Goal: Transaction & Acquisition: Purchase product/service

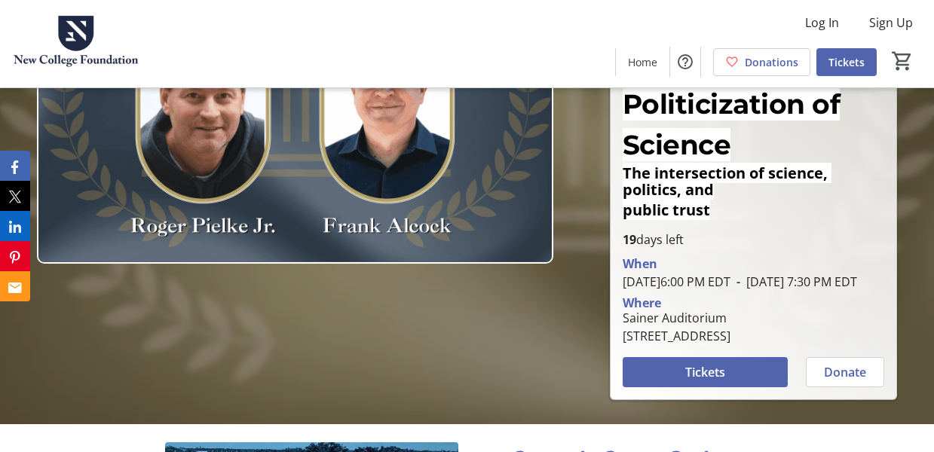
scroll to position [163, 0]
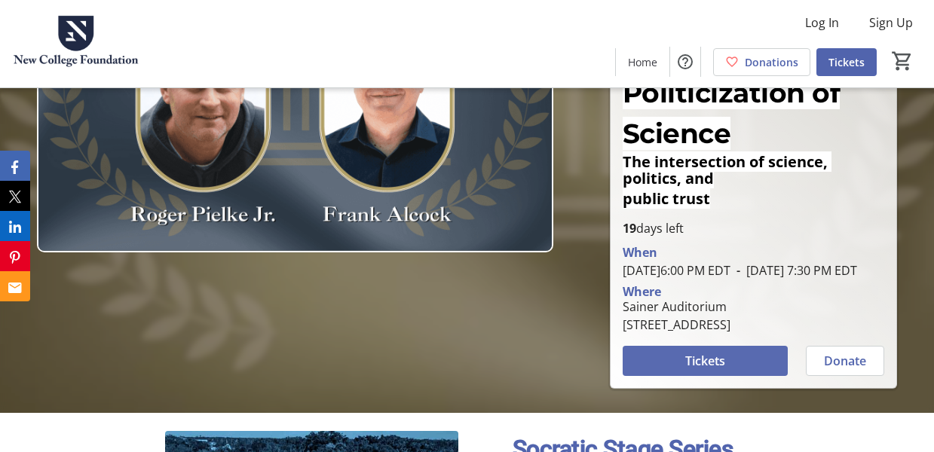
click at [723, 352] on span "Tickets" at bounding box center [705, 361] width 40 height 18
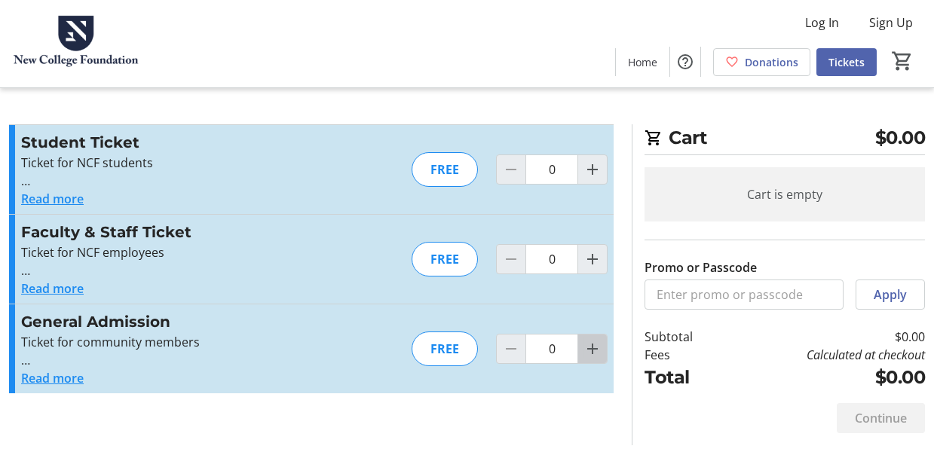
click at [596, 348] on mat-icon "Increment by one" at bounding box center [593, 349] width 18 height 18
type input "2"
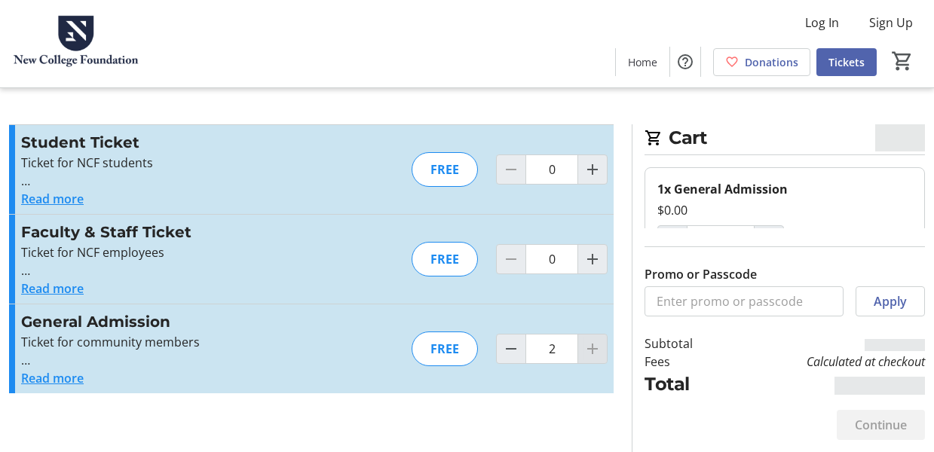
type input "2"
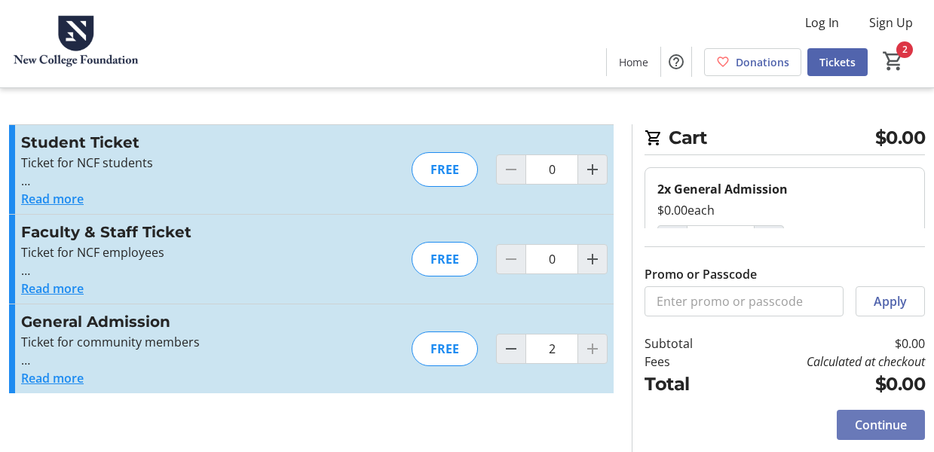
click at [890, 423] on span "Continue" at bounding box center [881, 425] width 52 height 18
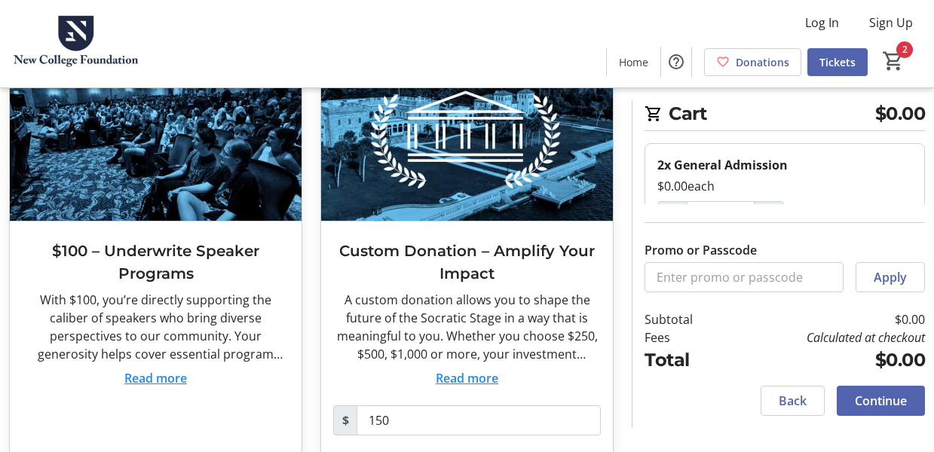
scroll to position [532, 0]
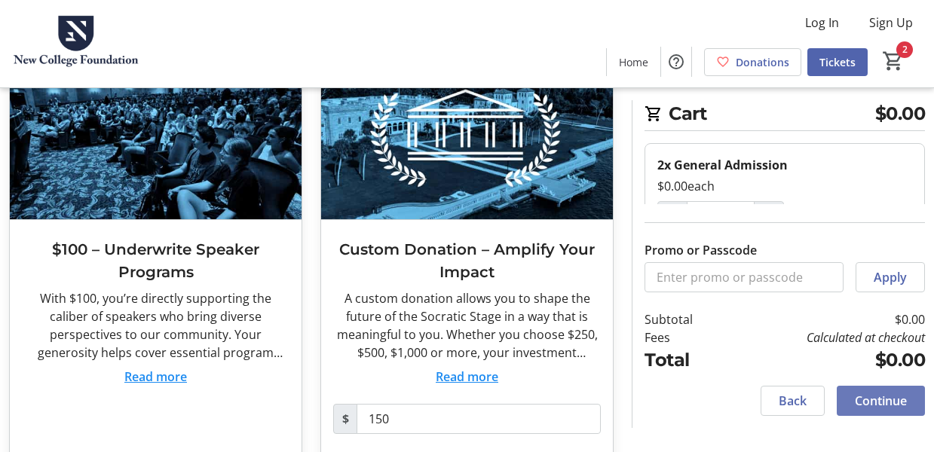
click at [884, 397] on span "Continue" at bounding box center [881, 401] width 52 height 18
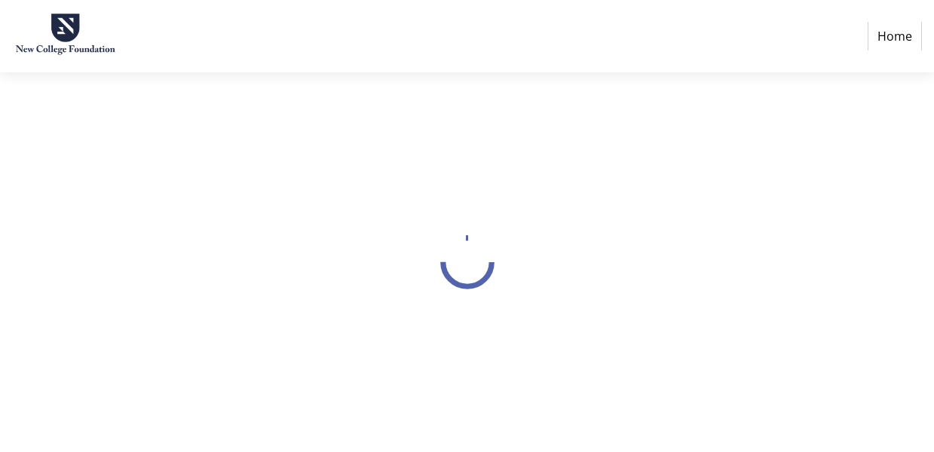
select select "US"
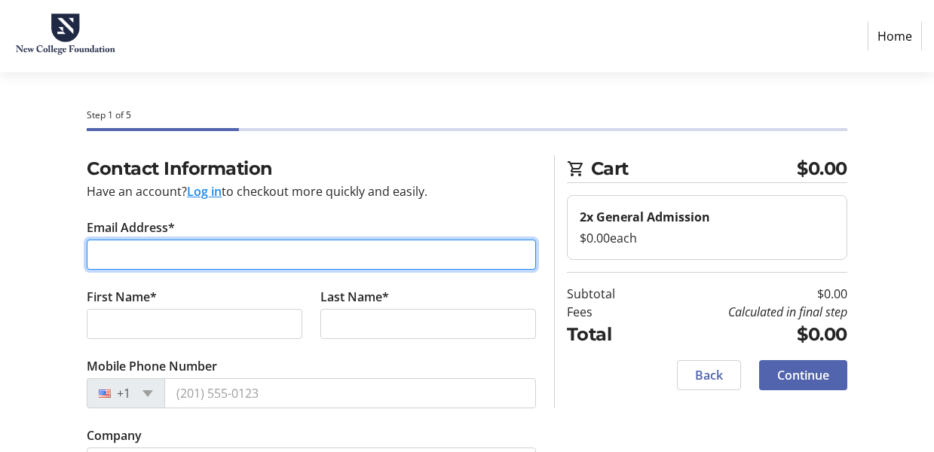
click at [145, 268] on input "Email Address*" at bounding box center [311, 255] width 449 height 30
type input "[EMAIL_ADDRESS][DOMAIN_NAME]"
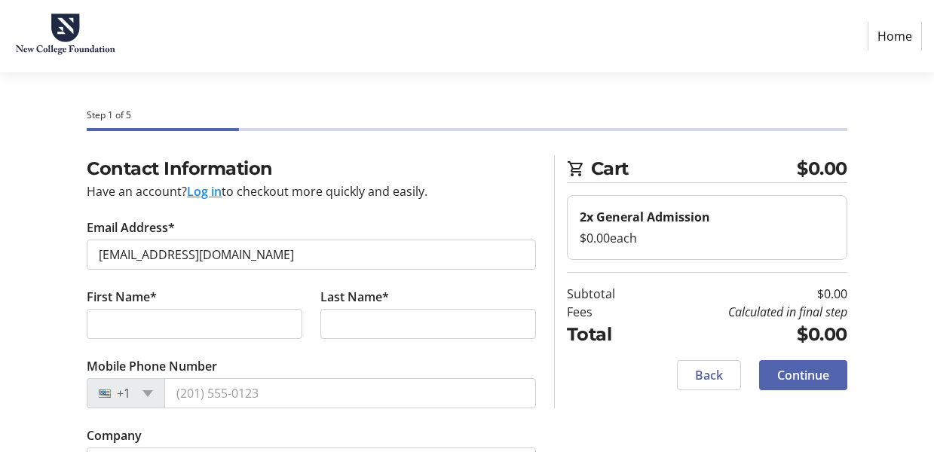
click at [131, 325] on input "First Name*" at bounding box center [195, 324] width 216 height 30
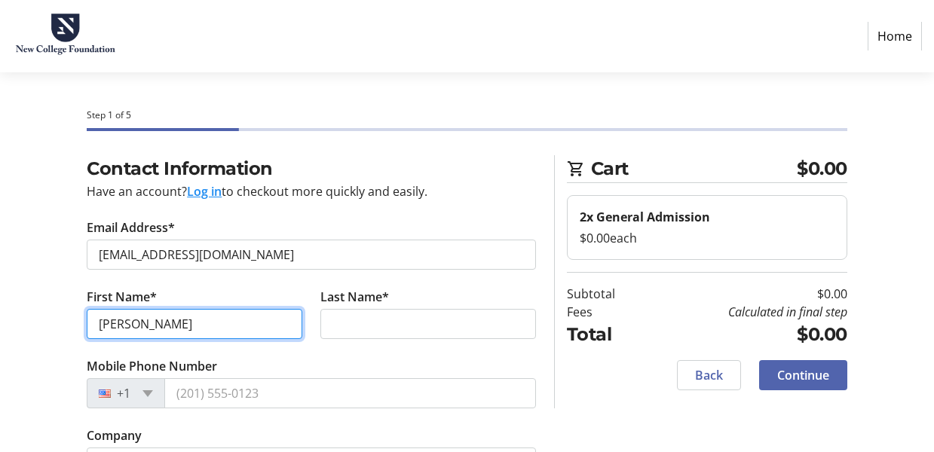
type input "[PERSON_NAME]"
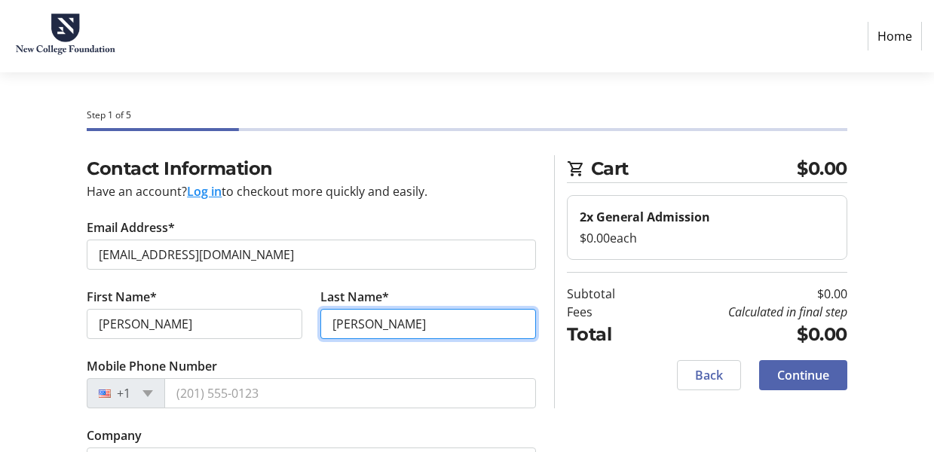
type input "[PERSON_NAME]"
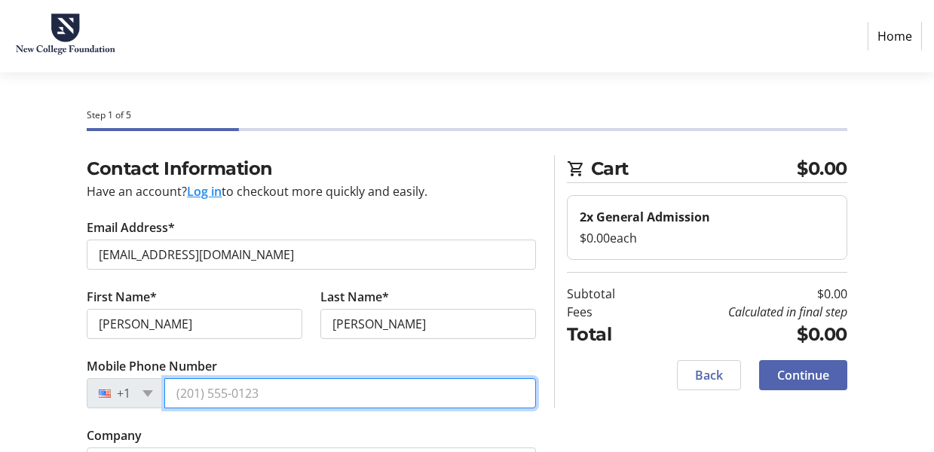
click at [208, 390] on input "Mobile Phone Number" at bounding box center [350, 393] width 372 height 30
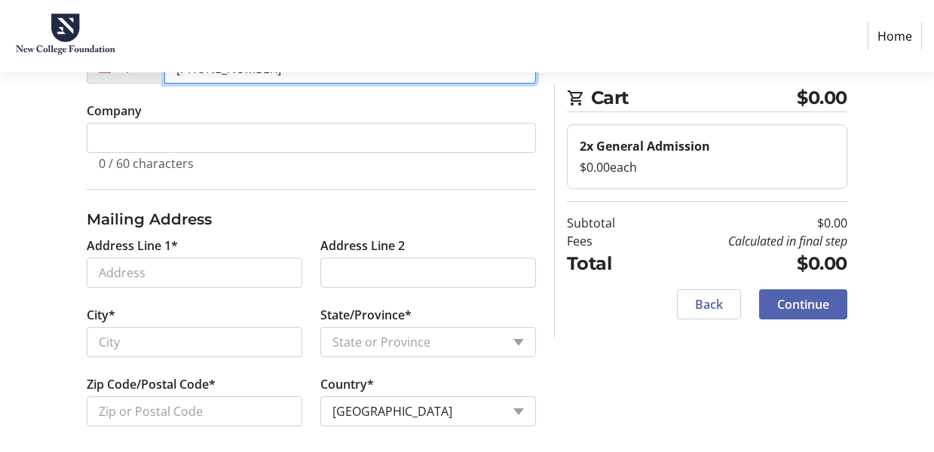
scroll to position [336, 0]
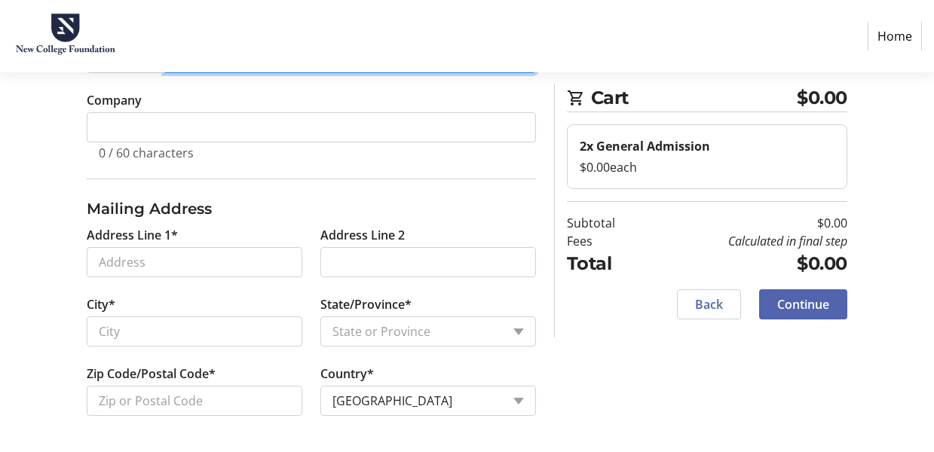
type input "[PHONE_NUMBER]"
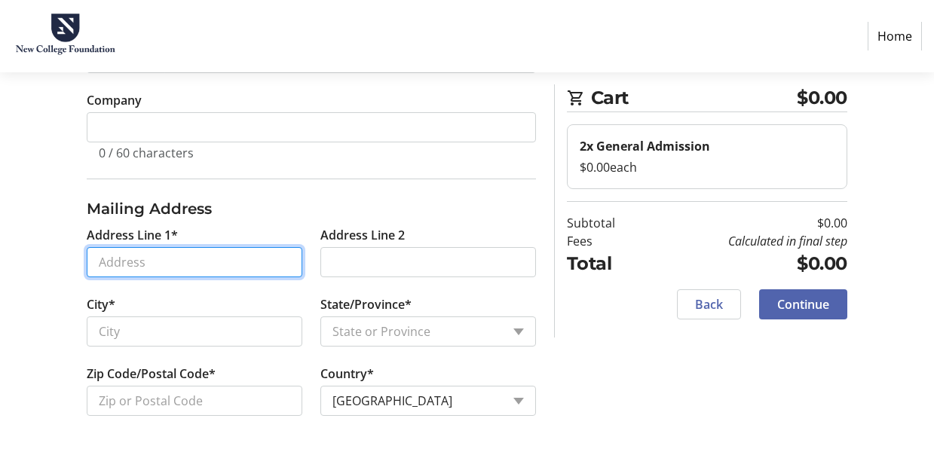
click at [112, 271] on input "Address Line 1*" at bounding box center [195, 262] width 216 height 30
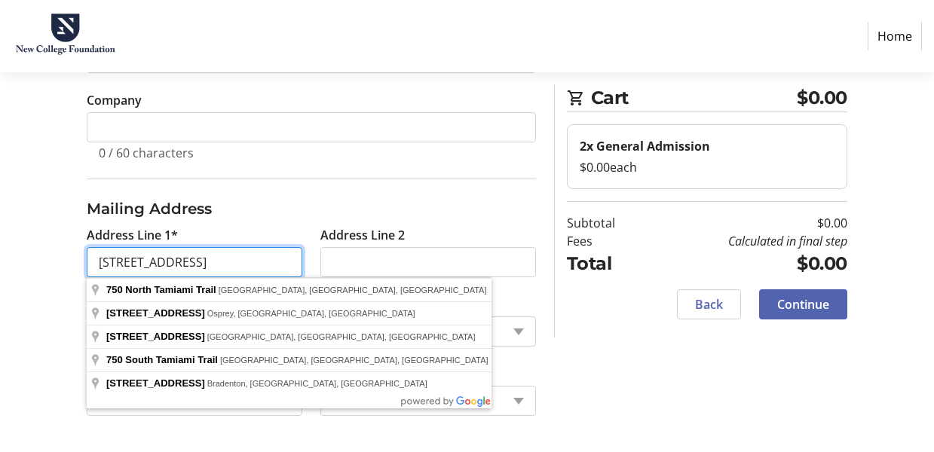
type input "[STREET_ADDRESS]"
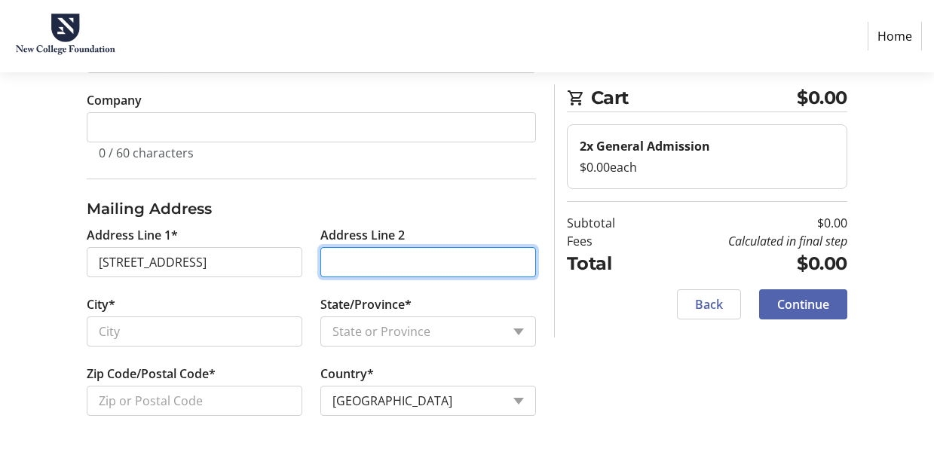
click at [340, 264] on input "Address Line 2" at bounding box center [428, 262] width 216 height 30
type input "Unit 1409"
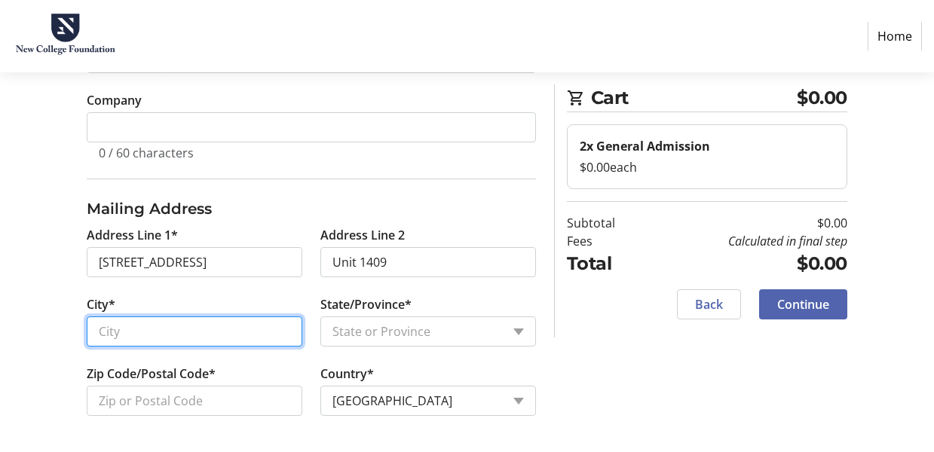
click at [209, 330] on input "City*" at bounding box center [195, 332] width 216 height 30
type input "[GEOGRAPHIC_DATA]"
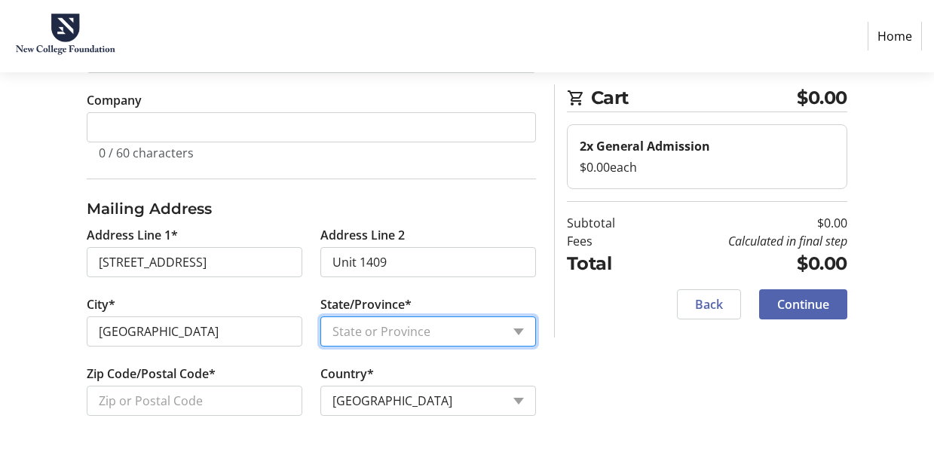
click at [320, 317] on select "State or Province State or [GEOGRAPHIC_DATA][US_STATE][GEOGRAPHIC_DATA] [US_STA…" at bounding box center [428, 332] width 216 height 30
select select "FL"
click option "[US_STATE]" at bounding box center [0, 0] width 0 height 0
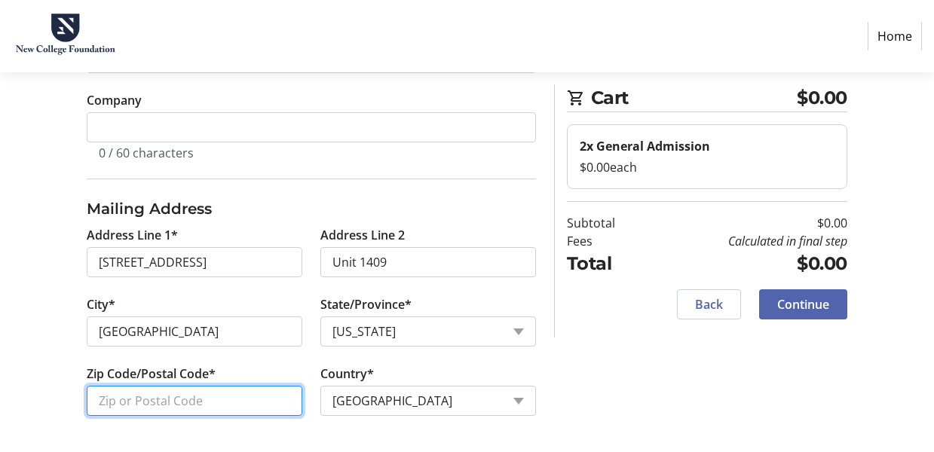
click at [173, 398] on input "Zip Code/Postal Code*" at bounding box center [195, 401] width 216 height 30
type input "34236"
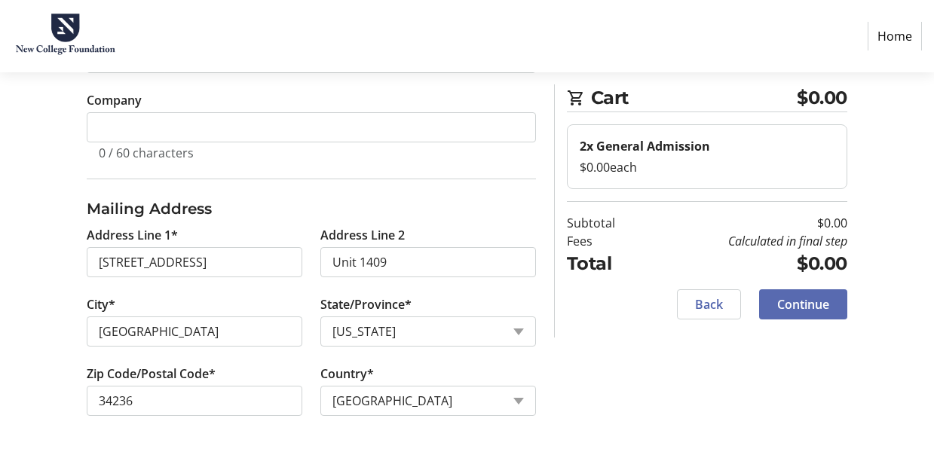
click at [814, 296] on span "Continue" at bounding box center [803, 305] width 52 height 18
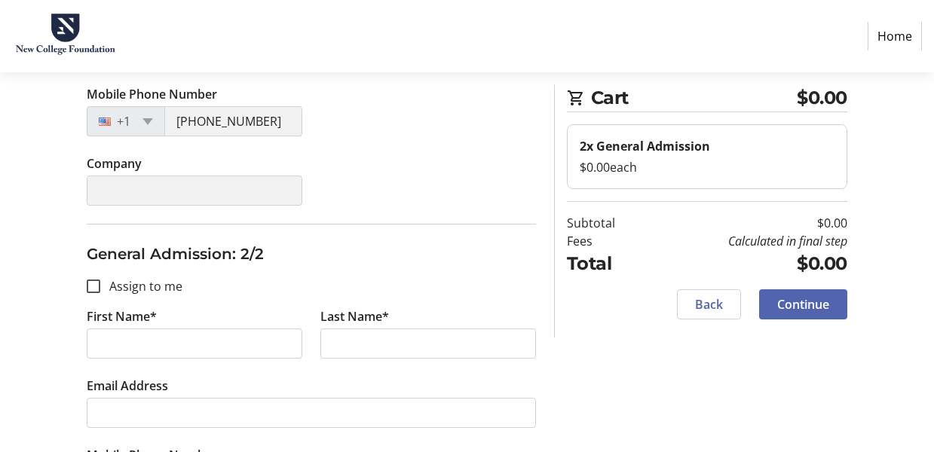
scroll to position [369, 0]
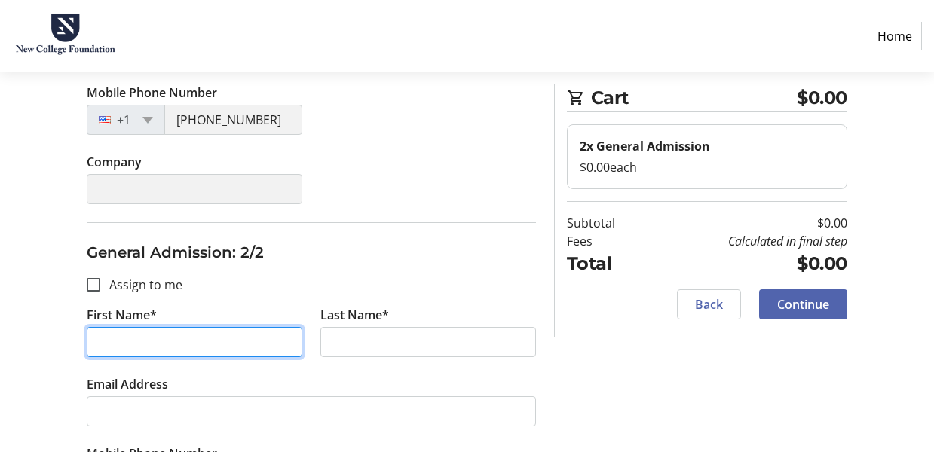
click at [165, 352] on input "First Name*" at bounding box center [195, 342] width 216 height 30
type input "[PERSON_NAME]"
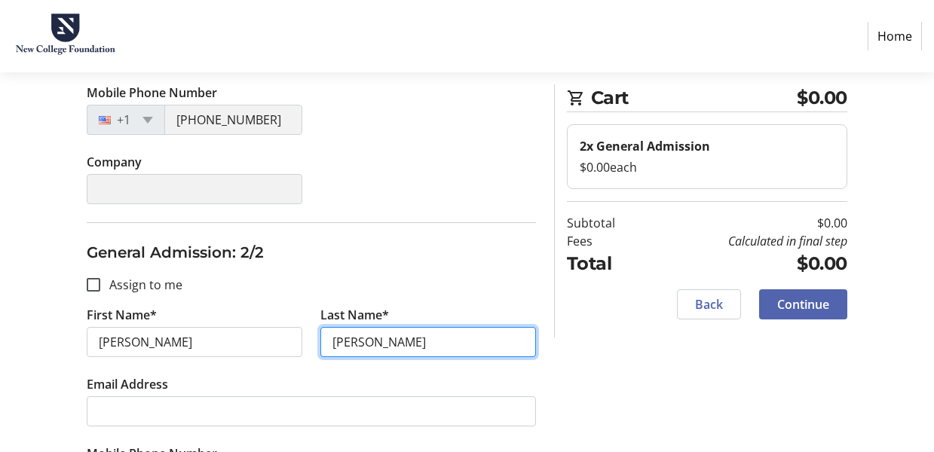
type input "[PERSON_NAME]"
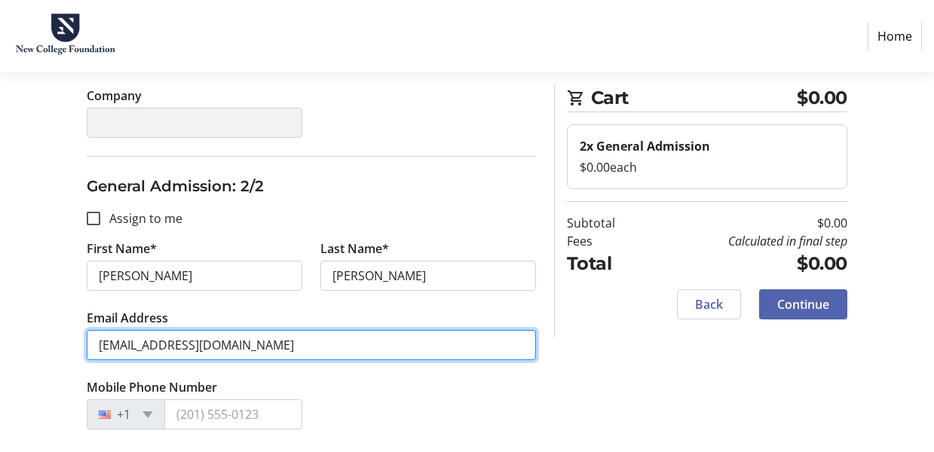
scroll to position [449, 0]
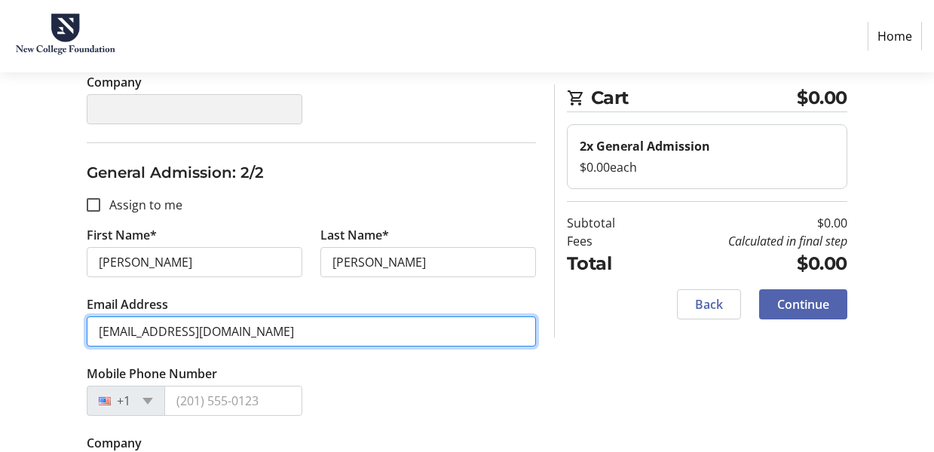
type input "[EMAIL_ADDRESS][DOMAIN_NAME]"
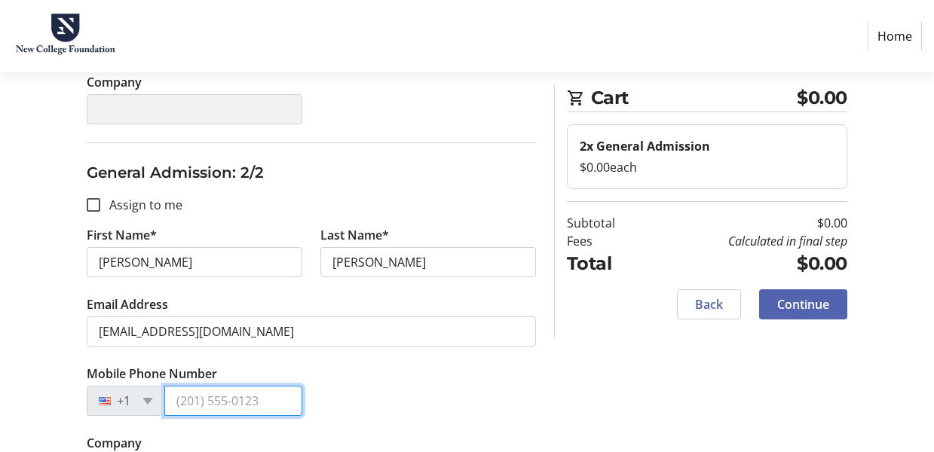
click at [210, 400] on input "Mobile Phone Number" at bounding box center [233, 401] width 138 height 30
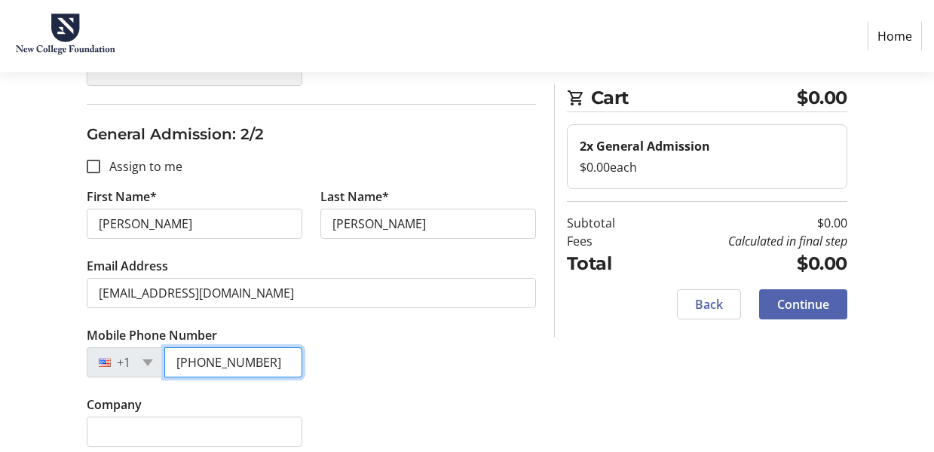
scroll to position [501, 0]
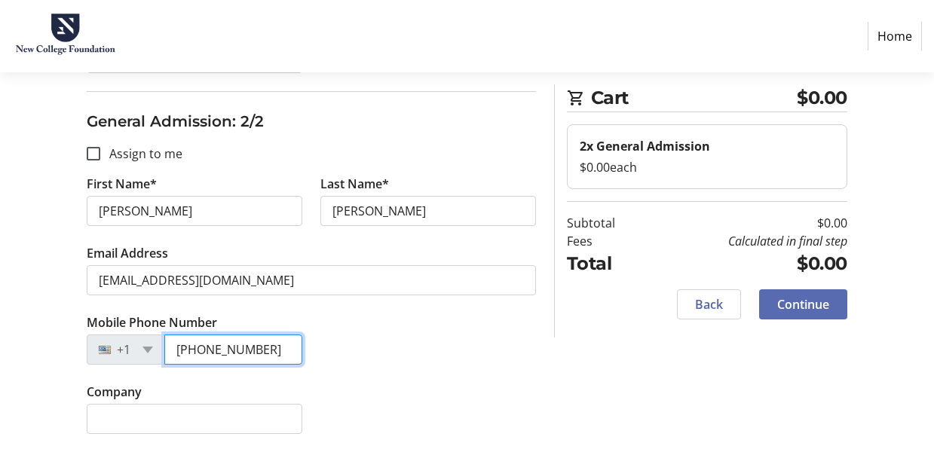
type input "[PHONE_NUMBER]"
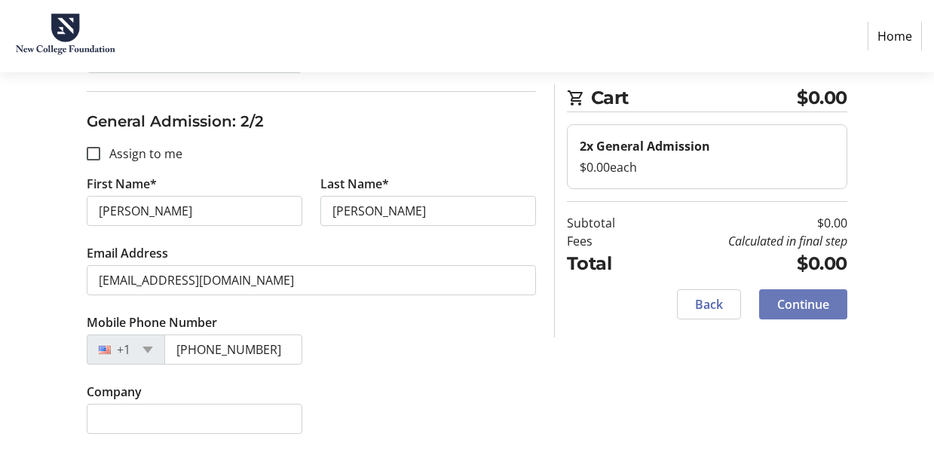
click at [797, 302] on span "Continue" at bounding box center [803, 305] width 52 height 18
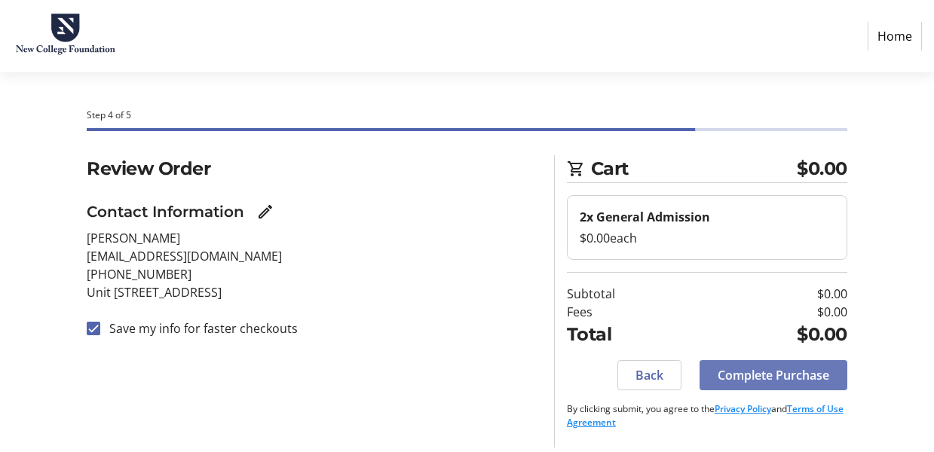
click at [742, 372] on span "Complete Purchase" at bounding box center [774, 375] width 112 height 18
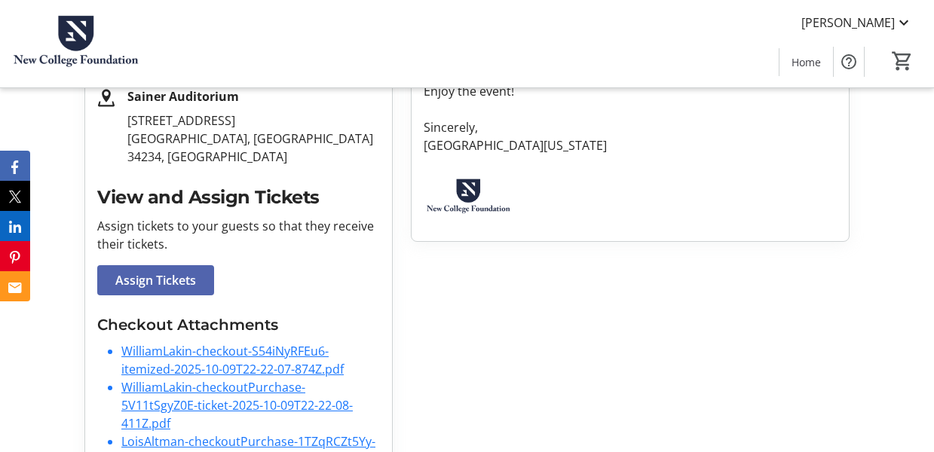
scroll to position [404, 0]
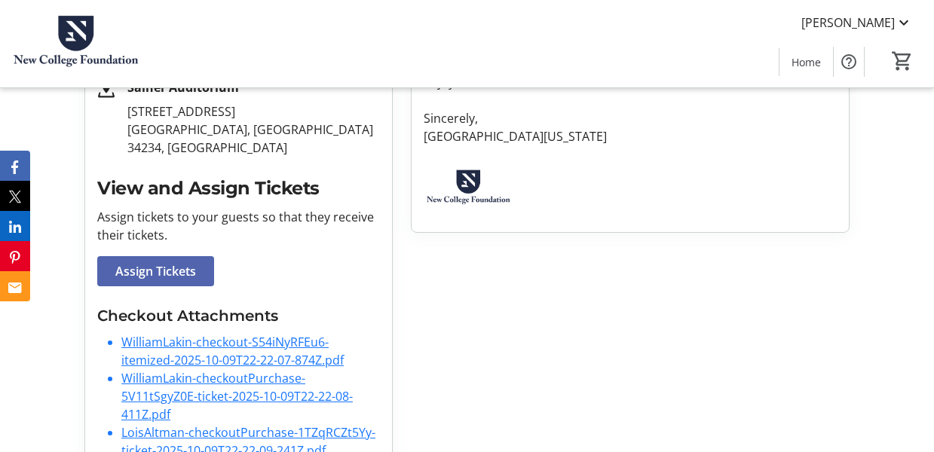
click at [226, 370] on link "WilliamLakin-checkoutPurchase-5V11tSgyZ0E-ticket-2025-10-09T22-22-08-411Z.pdf" at bounding box center [236, 396] width 231 height 53
click at [247, 424] on link "LoisAltman-checkoutPurchase-1TZqRCZt5Yy-ticket-2025-10-09T22-22-09-241Z.pdf" at bounding box center [248, 441] width 254 height 35
click at [253, 334] on link "WilliamLakin-checkout-S54iNyRFEu6-itemized-2025-10-09T22-22-07-874Z.pdf" at bounding box center [232, 351] width 222 height 35
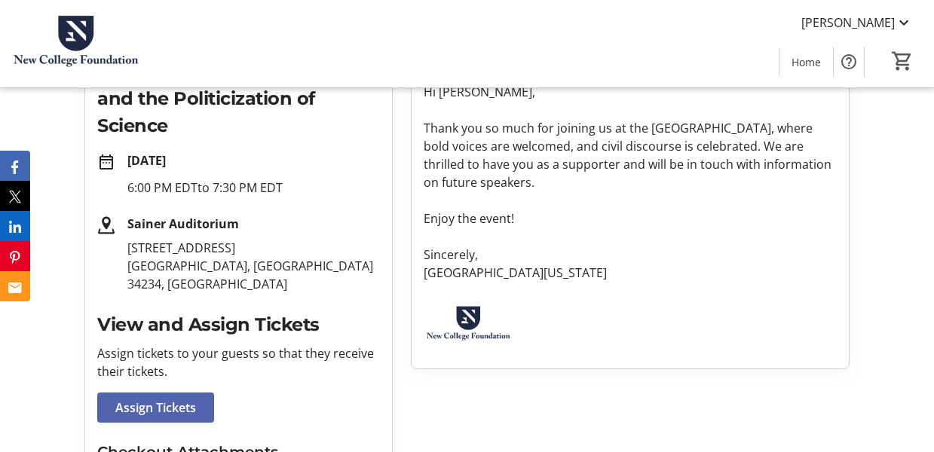
scroll to position [253, 0]
